Goal: Information Seeking & Learning: Learn about a topic

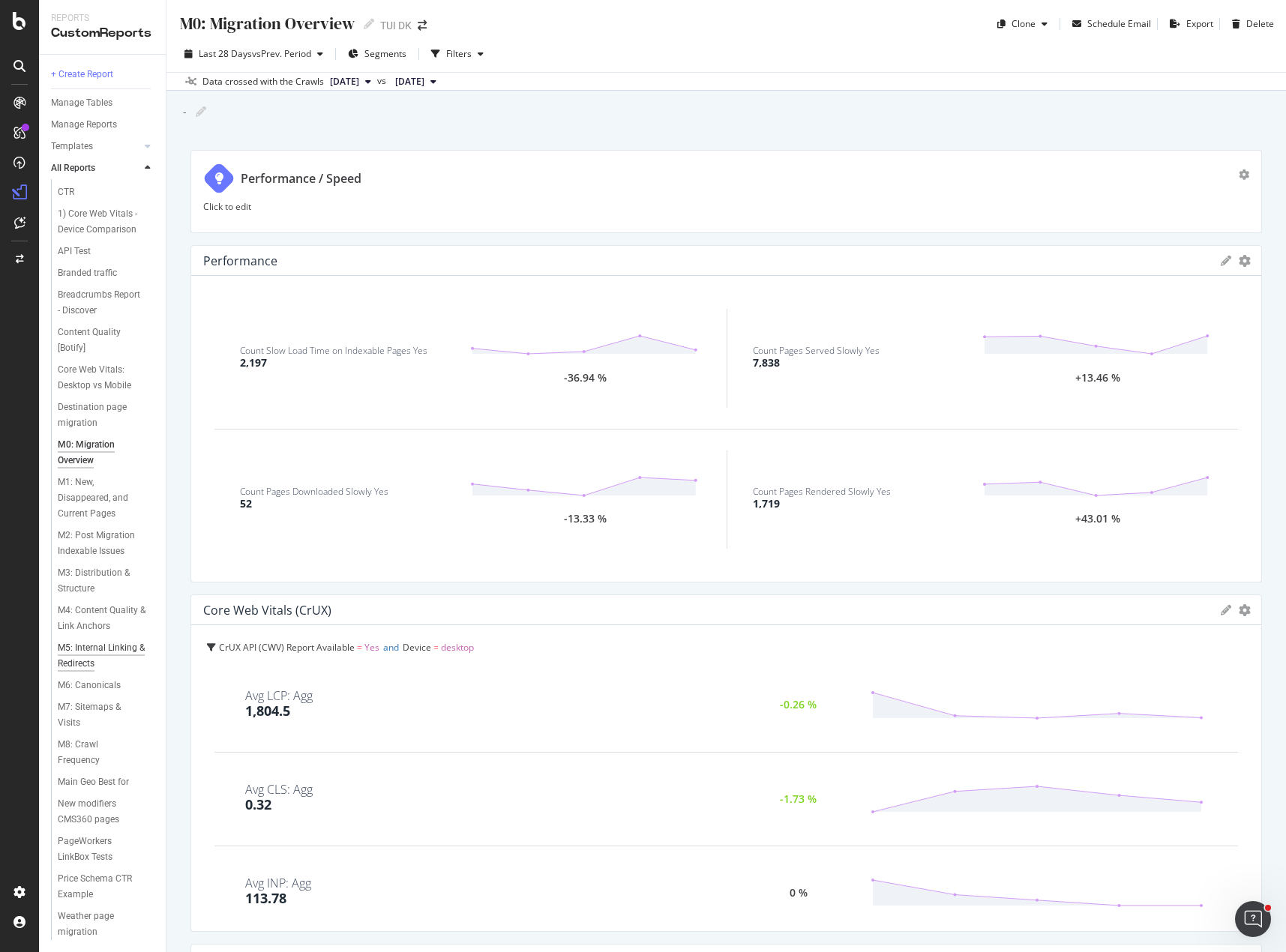
scroll to position [61, 0]
click at [76, 905] on div "Weather page migration" at bounding box center [108, 922] width 114 height 35
click at [98, 400] on div "Destination page migration" at bounding box center [101, 415] width 87 height 32
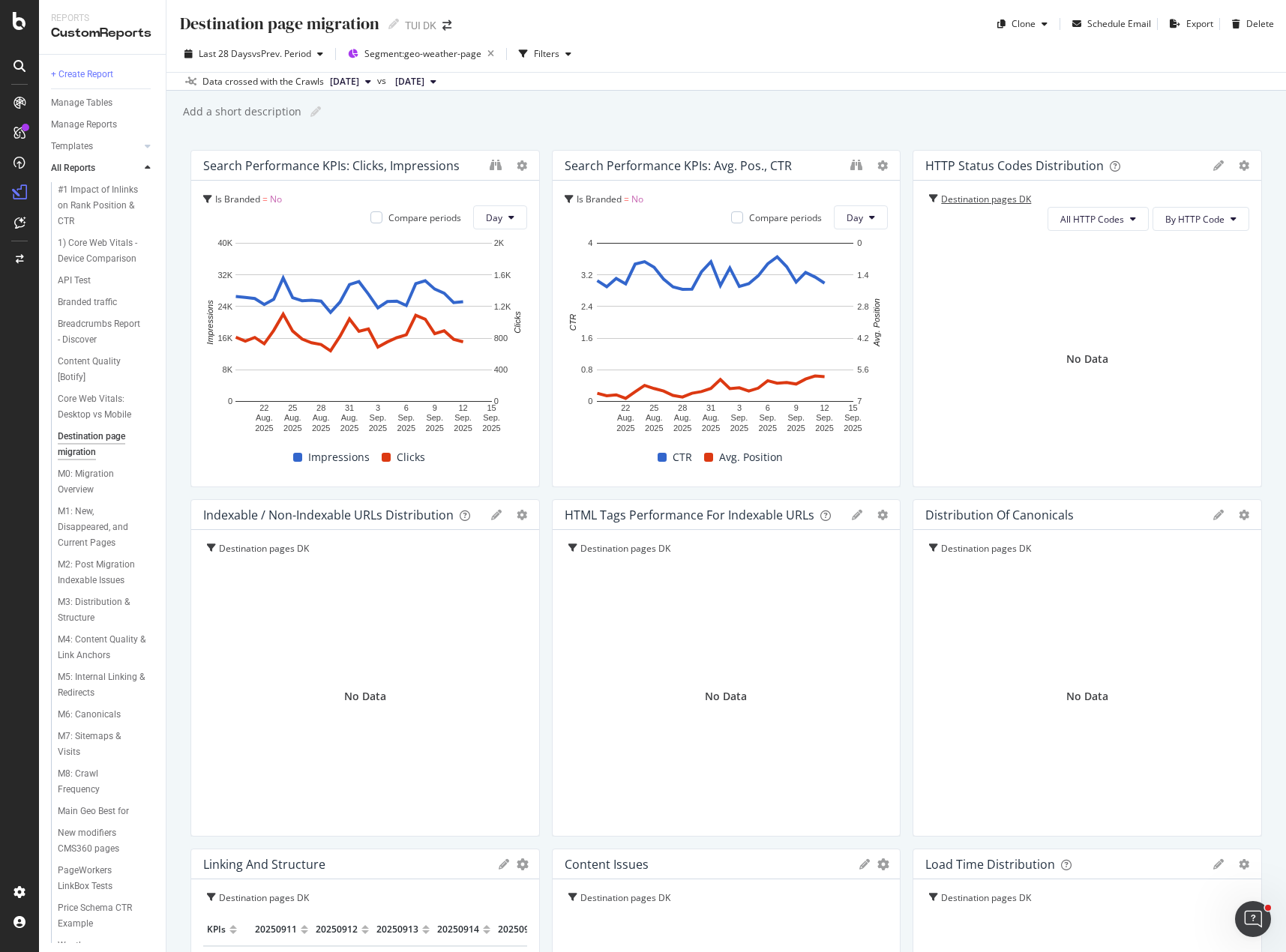
click at [954, 202] on div "Destination pages DK" at bounding box center [991, 199] width 101 height 14
click at [489, 56] on icon "button" at bounding box center [491, 54] width 19 height 21
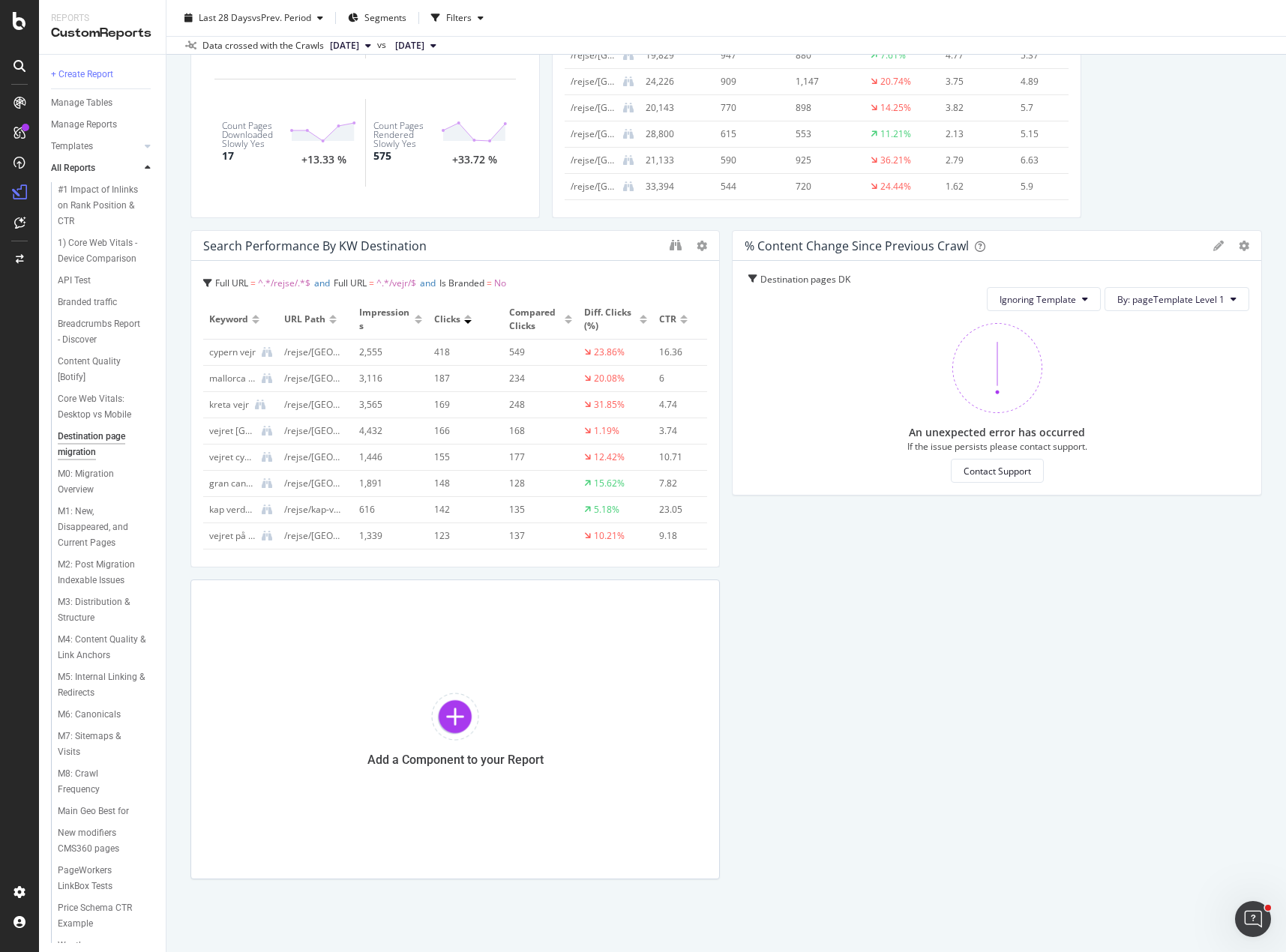
scroll to position [1320, 0]
click at [787, 278] on div "Destination pages DK" at bounding box center [810, 276] width 101 height 14
click at [1069, 288] on button "Ignoring Template" at bounding box center [1043, 295] width 114 height 24
click at [1050, 351] on span "Ignoring Nothing" at bounding box center [1029, 353] width 80 height 13
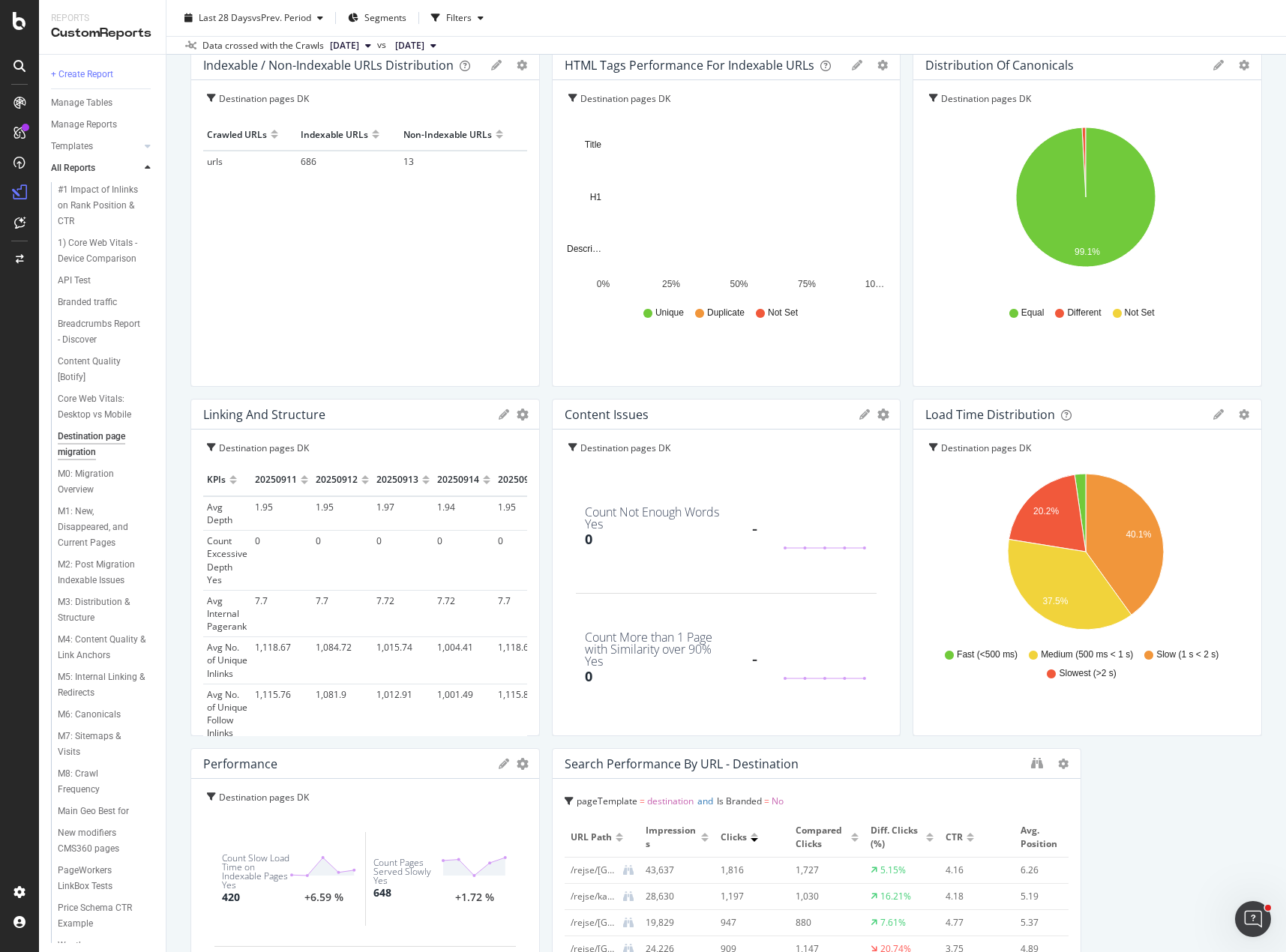
scroll to position [525, 0]
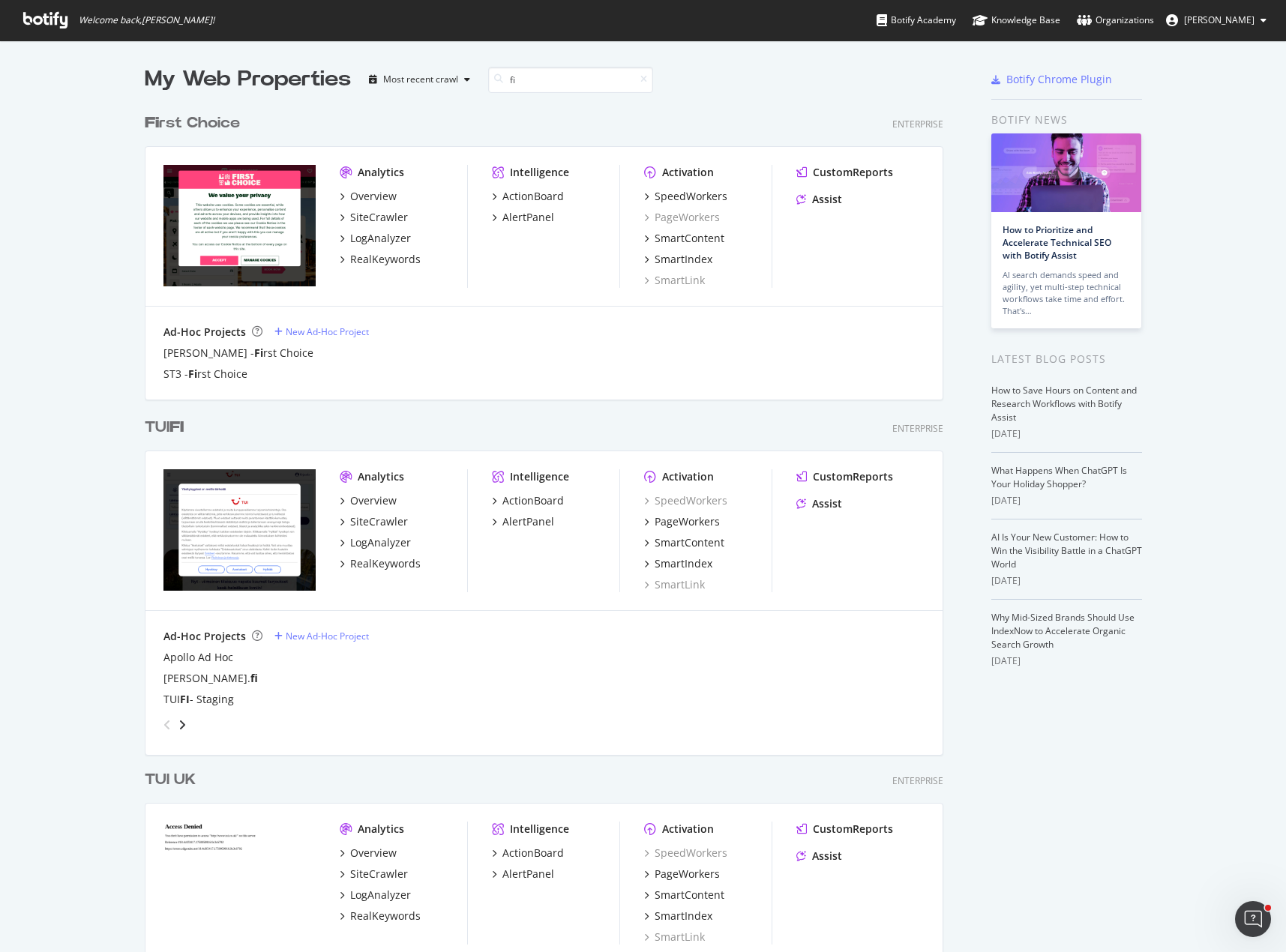
scroll to position [997, 799]
type input "fi"
click at [870, 478] on div "CustomReports" at bounding box center [853, 476] width 80 height 15
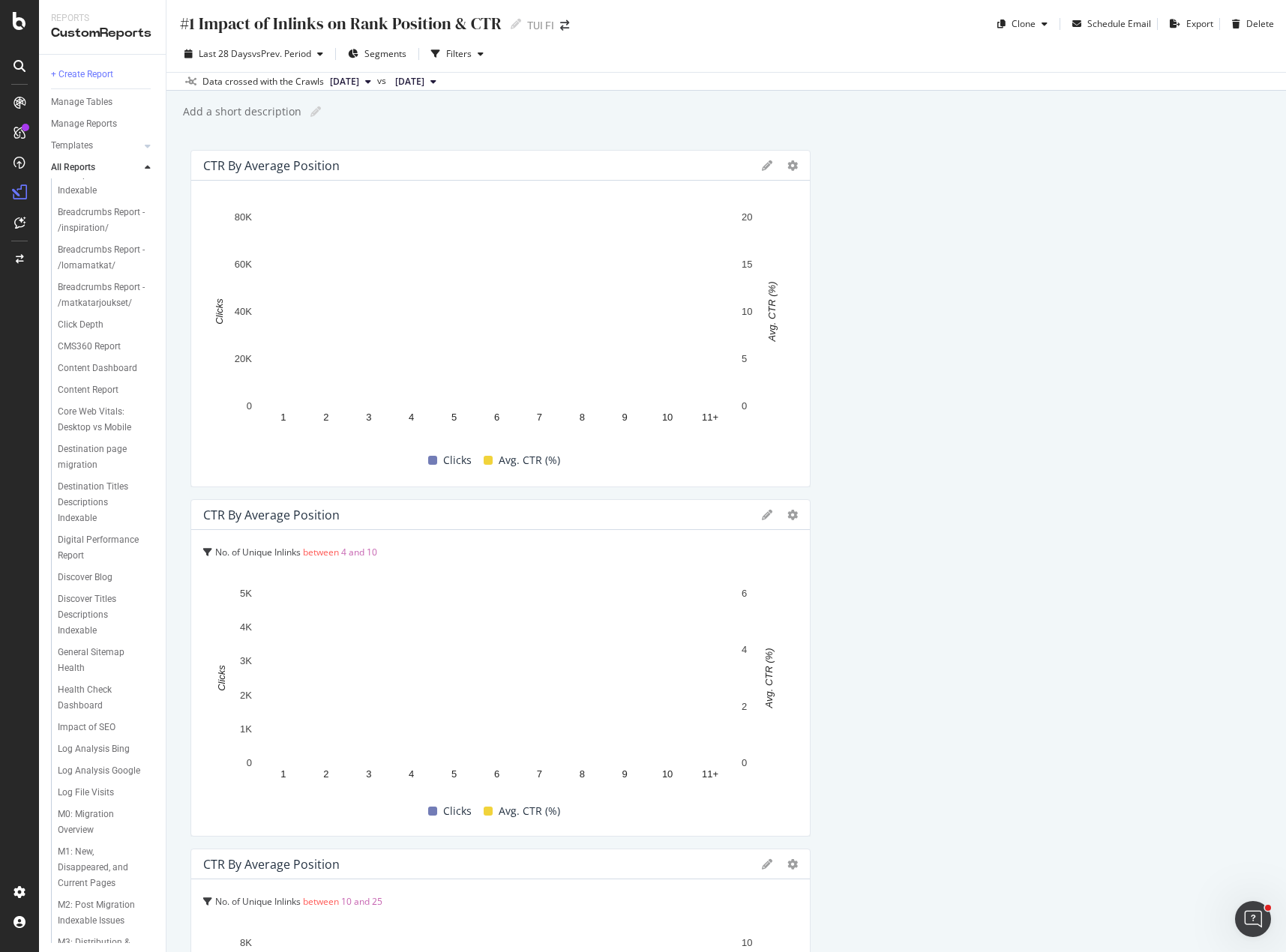
scroll to position [591, 0]
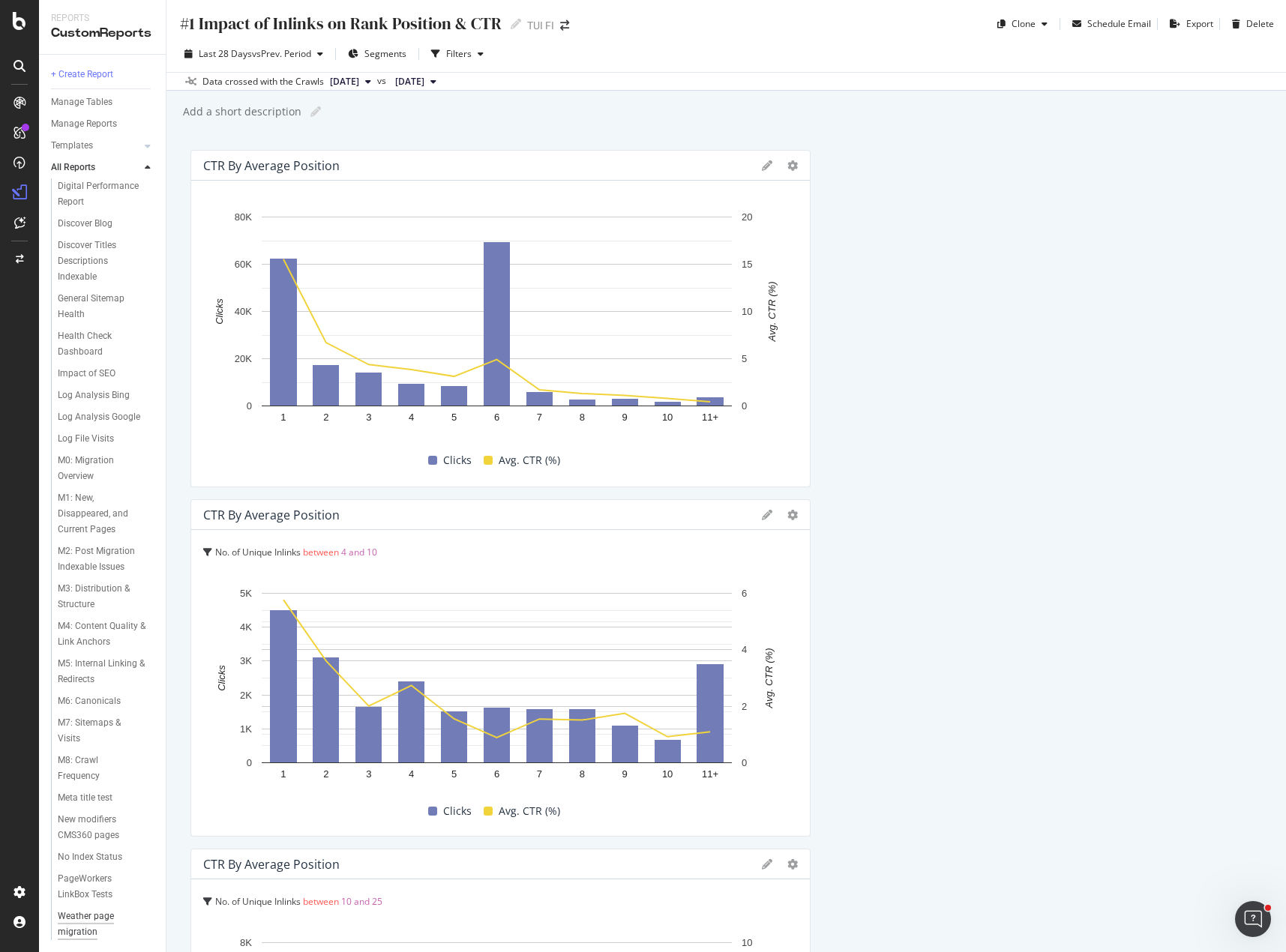
click at [81, 911] on div "Weather page migration" at bounding box center [100, 923] width 85 height 32
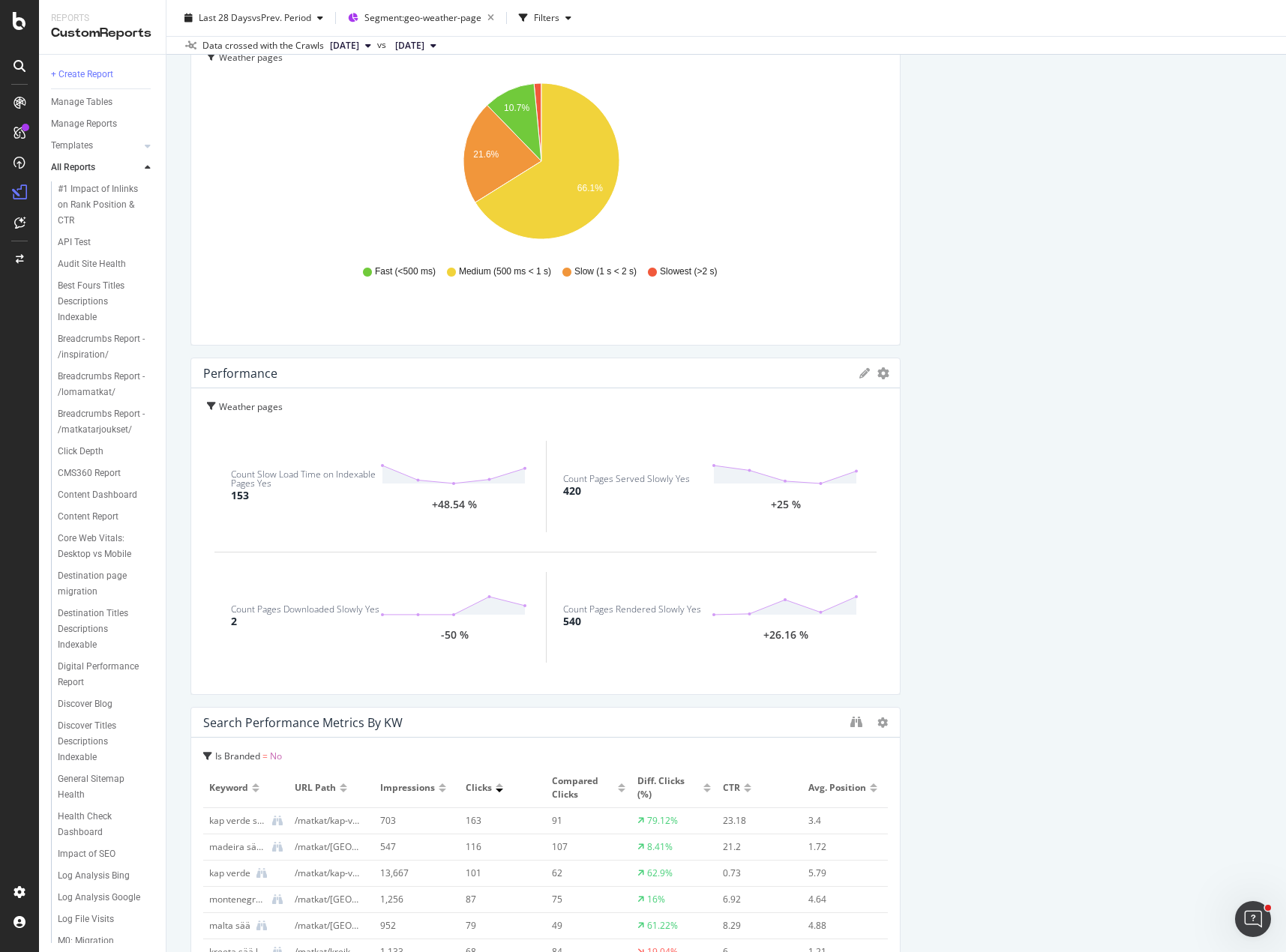
scroll to position [2997, 0]
